Goal: Task Accomplishment & Management: Manage account settings

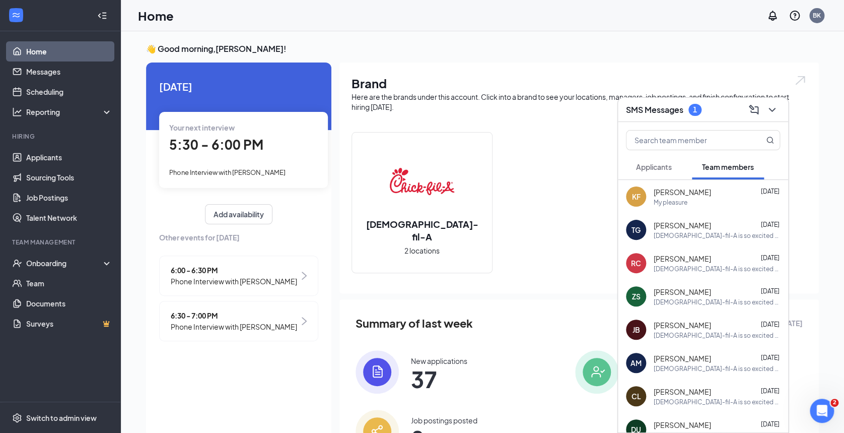
click at [232, 159] on div "Your next interview 5:30 - 6:00 PM Phone Interview with zoey pittman" at bounding box center [243, 150] width 169 height 76
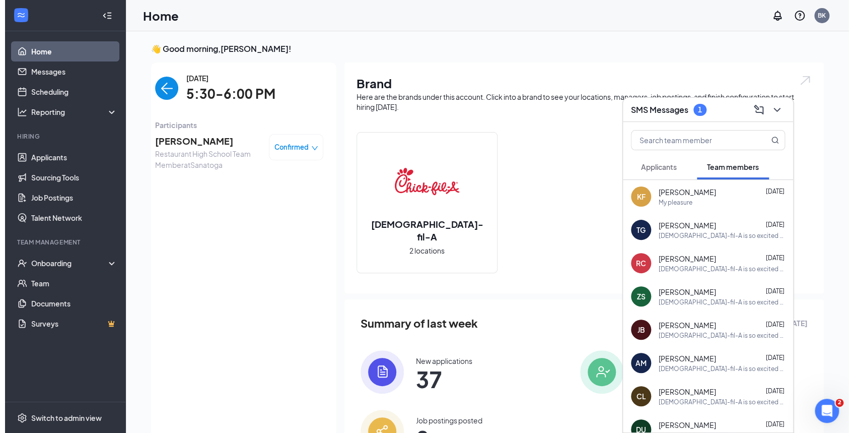
scroll to position [4, 0]
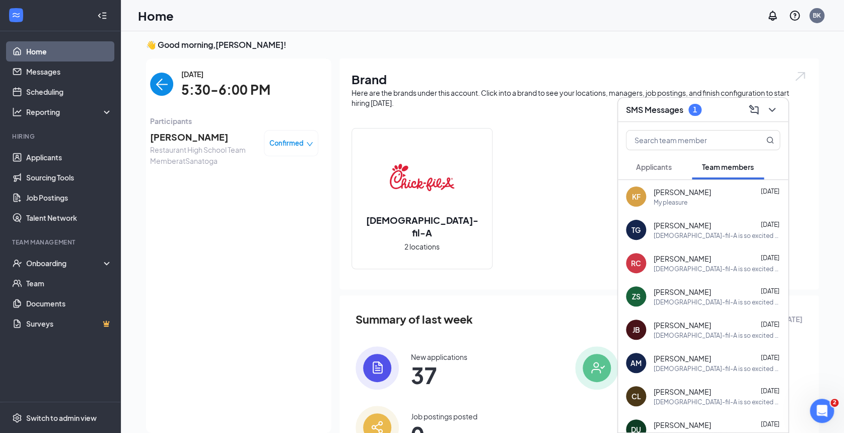
click at [184, 139] on span "zoey pittman" at bounding box center [203, 137] width 106 height 14
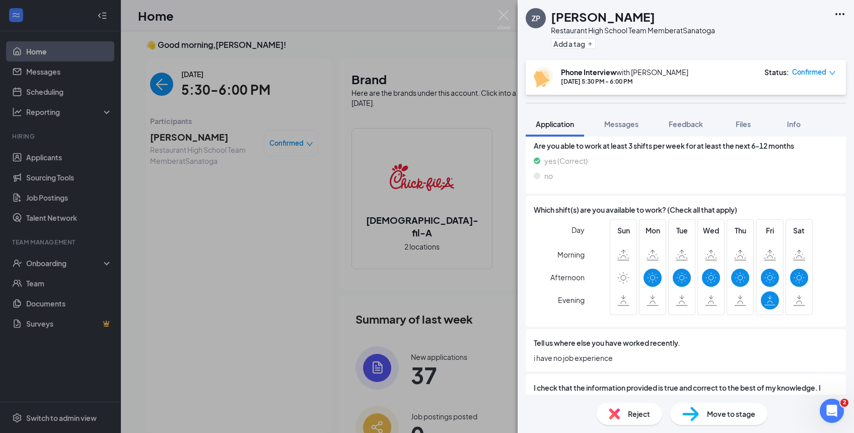
scroll to position [491, 0]
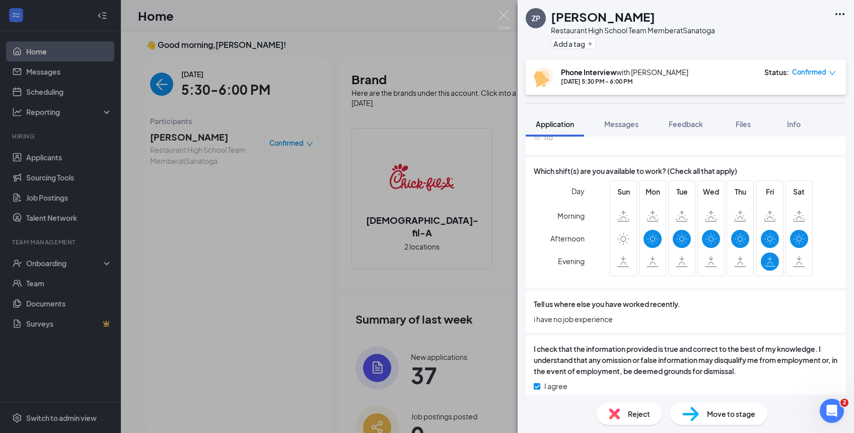
click at [626, 122] on span "Messages" at bounding box center [621, 123] width 34 height 9
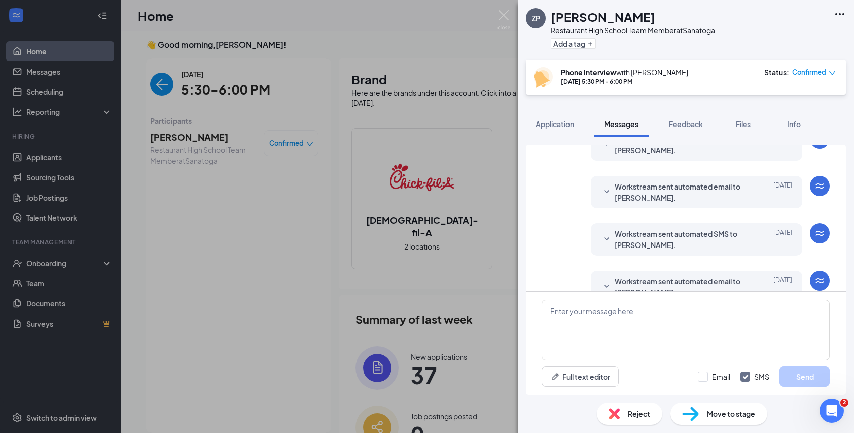
scroll to position [322, 0]
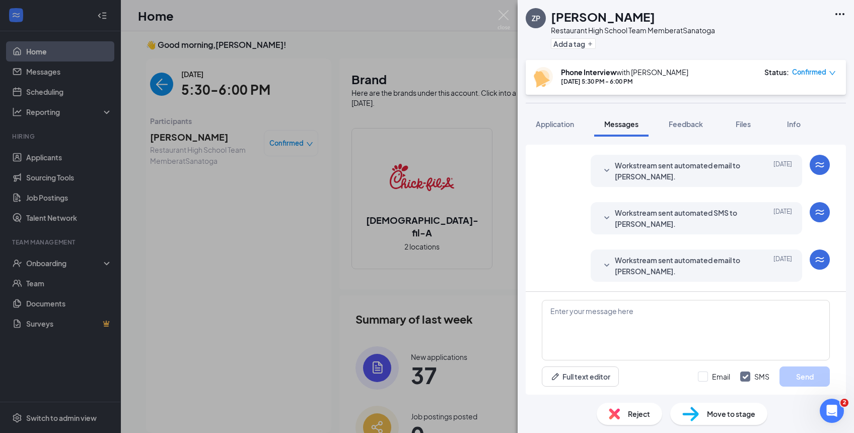
click at [601, 266] on icon "SmallChevronDown" at bounding box center [607, 265] width 12 height 12
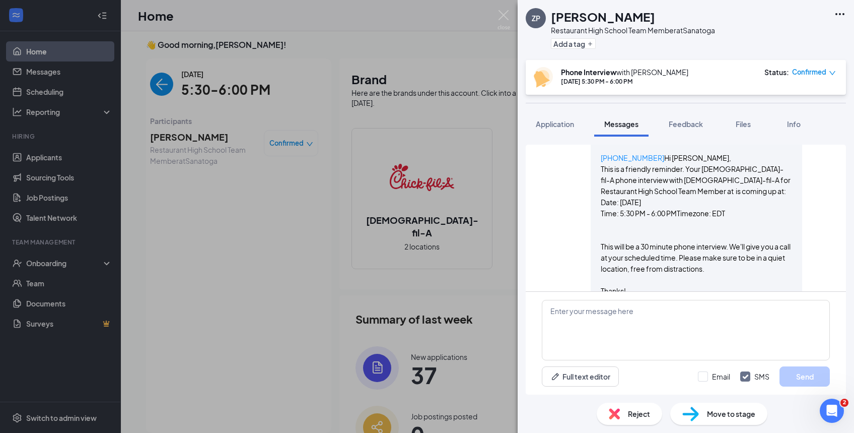
scroll to position [484, 0]
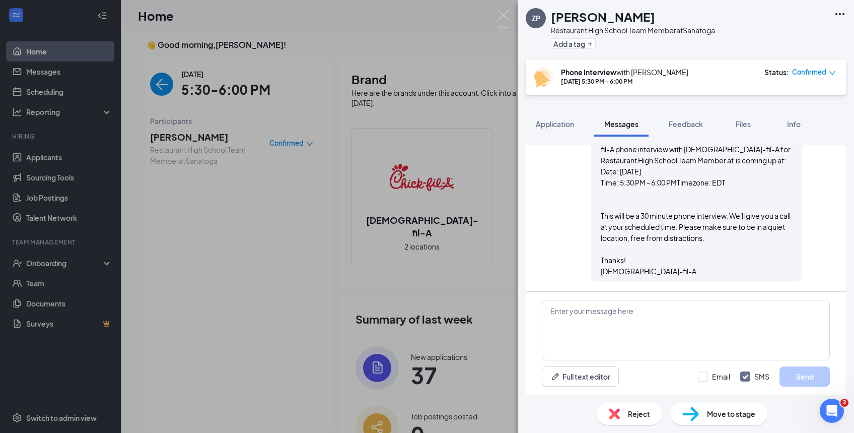
click at [547, 125] on span "Application" at bounding box center [555, 123] width 38 height 9
